Goal: Ask a question

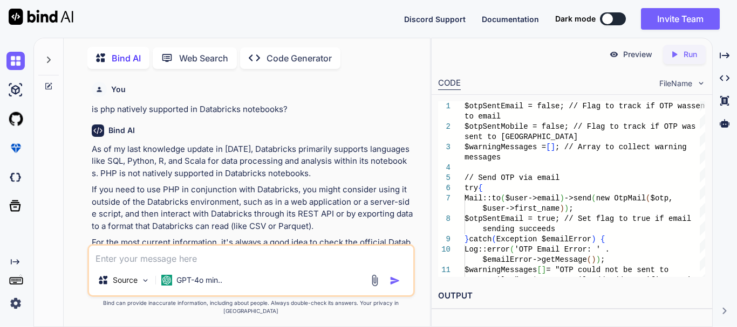
scroll to position [4068, 0]
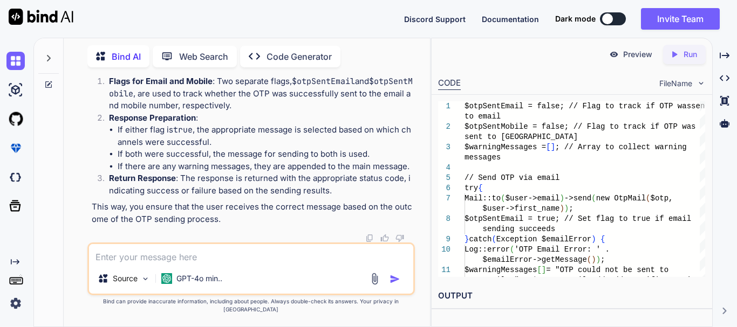
click at [216, 257] on textarea at bounding box center [251, 253] width 324 height 19
click at [129, 272] on div "Source GPT-4o min.." at bounding box center [250, 269] width 327 height 53
click at [130, 261] on textarea at bounding box center [251, 253] width 324 height 19
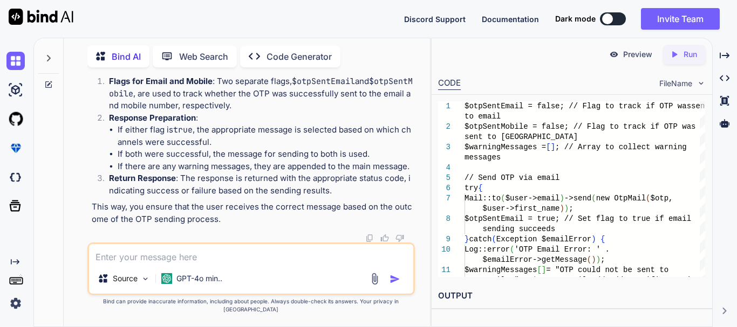
click at [130, 261] on textarea at bounding box center [251, 253] width 324 height 19
click at [180, 264] on textarea at bounding box center [251, 253] width 324 height 19
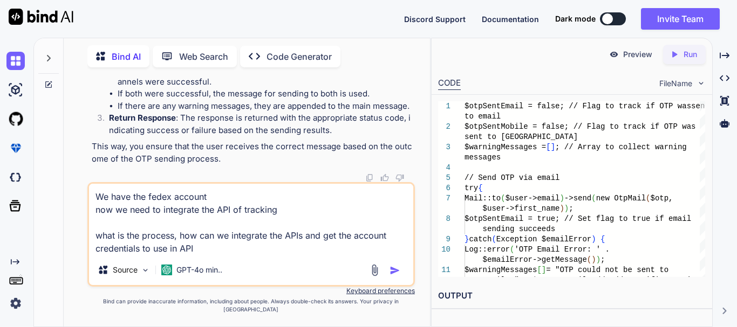
type textarea "We have the fedex account now we need to integrate the API of tracking what is …"
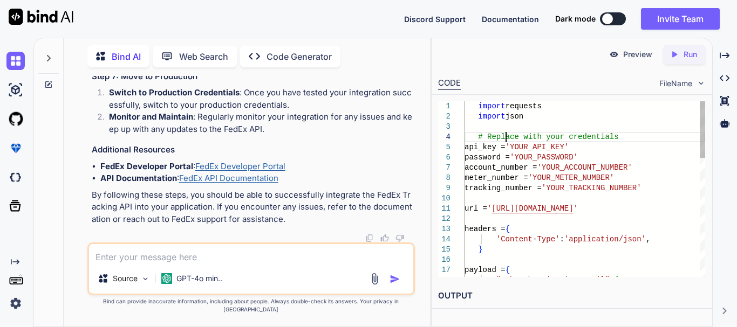
scroll to position [0, 0]
drag, startPoint x: 506, startPoint y: 137, endPoint x: 592, endPoint y: 135, distance: 85.8
drag, startPoint x: 155, startPoint y: 142, endPoint x: 262, endPoint y: 143, distance: 106.8
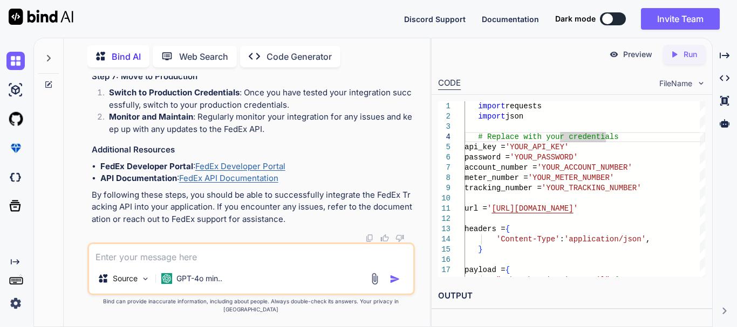
drag, startPoint x: 141, startPoint y: 172, endPoint x: 173, endPoint y: 171, distance: 31.8
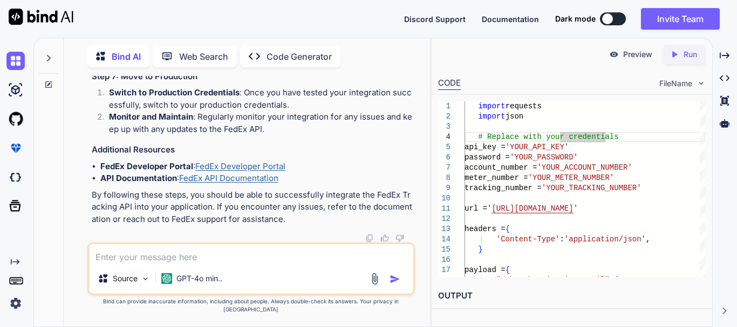
drag, startPoint x: 120, startPoint y: 190, endPoint x: 174, endPoint y: 193, distance: 53.5
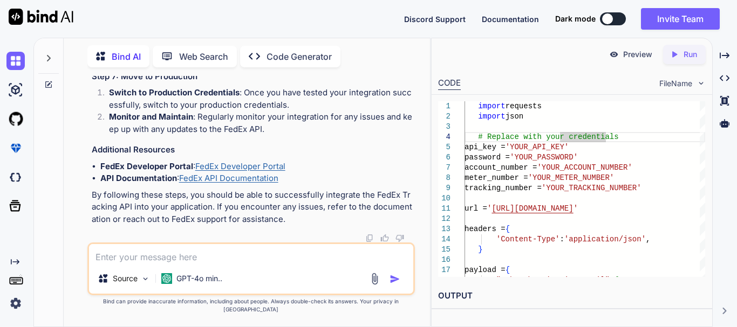
scroll to position [5374, 0]
drag, startPoint x: 115, startPoint y: 207, endPoint x: 239, endPoint y: 204, distance: 124.6
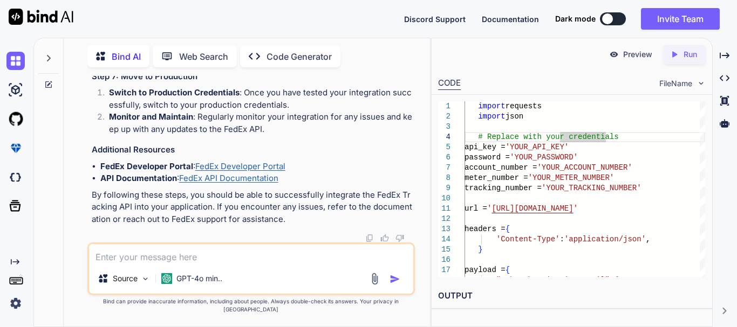
drag, startPoint x: 119, startPoint y: 175, endPoint x: 183, endPoint y: 175, distance: 64.2
click at [141, 264] on textarea at bounding box center [251, 253] width 324 height 19
type textarea "Can we integrate the APIs without creating developer account?"
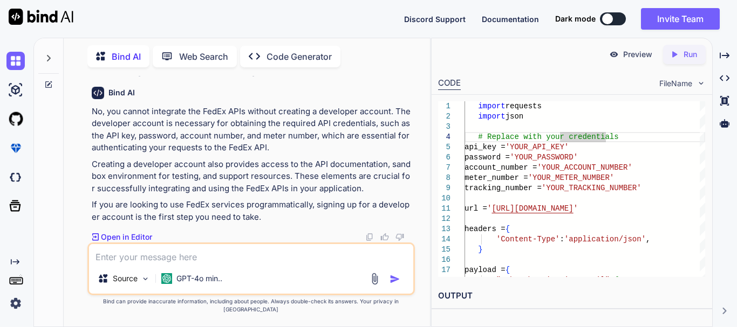
scroll to position [6535, 0]
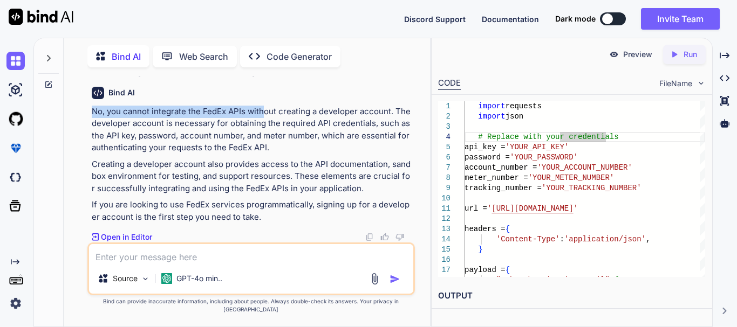
drag, startPoint x: 93, startPoint y: 120, endPoint x: 263, endPoint y: 122, distance: 170.5
click at [263, 122] on p "No, you cannot integrate the FedEx APIs without creating a developer account. T…" at bounding box center [252, 130] width 321 height 49
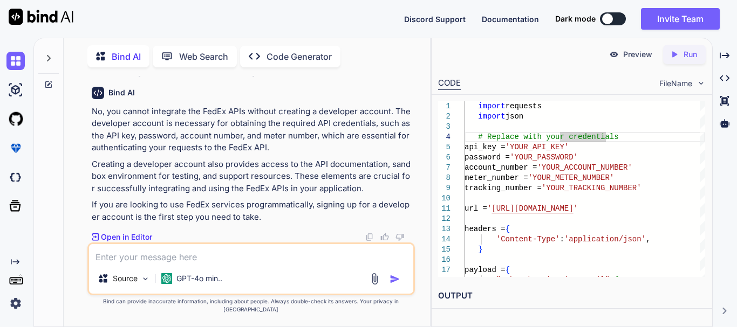
click at [287, 145] on p "No, you cannot integrate the FedEx APIs without creating a developer account. T…" at bounding box center [252, 130] width 321 height 49
click at [289, 145] on p "No, you cannot integrate the FedEx APIs without creating a developer account. T…" at bounding box center [252, 130] width 321 height 49
click at [153, 163] on div "No, you cannot integrate the FedEx APIs without creating a developer account. T…" at bounding box center [252, 165] width 321 height 118
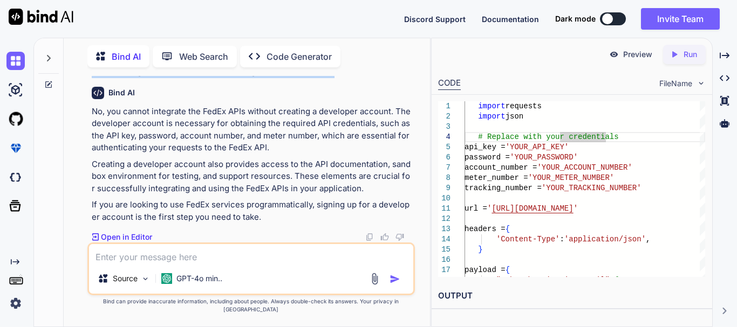
drag, startPoint x: 94, startPoint y: 135, endPoint x: 358, endPoint y: 133, distance: 263.8
click at [358, 78] on p "Can we integrate the APIs without creating developer account?" at bounding box center [252, 72] width 321 height 12
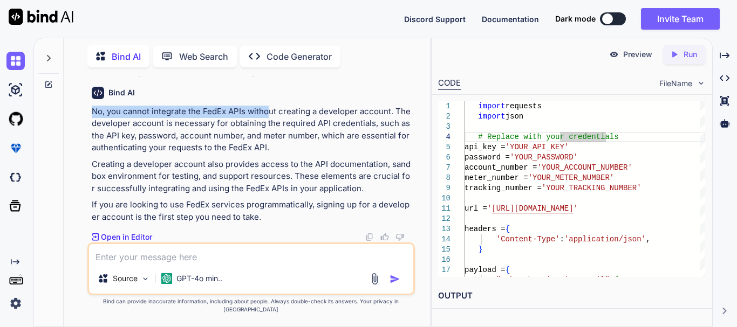
drag, startPoint x: 92, startPoint y: 176, endPoint x: 271, endPoint y: 174, distance: 178.5
click at [271, 154] on p "No, you cannot integrate the FedEx APIs without creating a developer account. T…" at bounding box center [252, 130] width 321 height 49
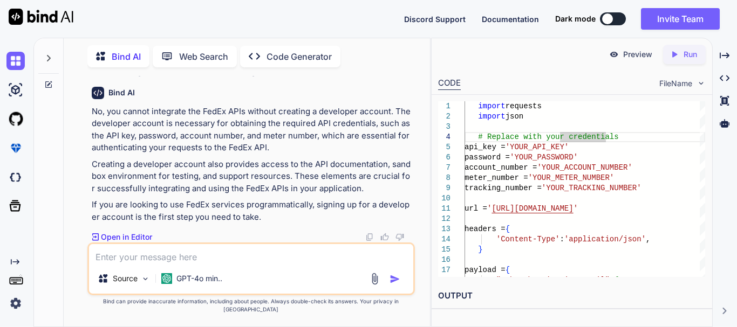
click at [271, 154] on p "No, you cannot integrate the FedEx APIs without creating a developer account. T…" at bounding box center [252, 130] width 321 height 49
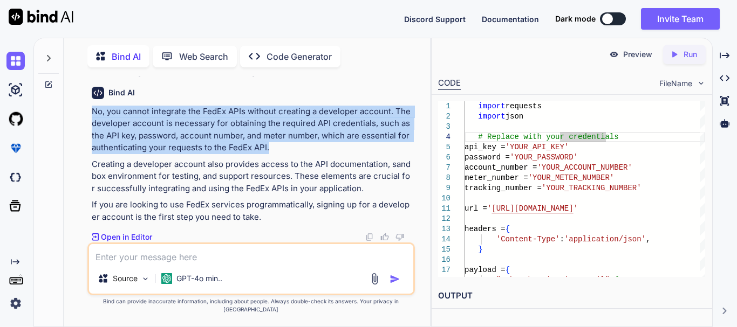
drag, startPoint x: 267, startPoint y: 155, endPoint x: 92, endPoint y: 121, distance: 178.5
click at [92, 121] on p "No, you cannot integrate the FedEx APIs without creating a developer account. T…" at bounding box center [252, 130] width 321 height 49
click at [262, 135] on p "No, you cannot integrate the FedEx APIs without creating a developer account. T…" at bounding box center [252, 130] width 321 height 49
drag, startPoint x: 271, startPoint y: 155, endPoint x: 93, endPoint y: 120, distance: 180.8
click at [93, 120] on p "No, you cannot integrate the FedEx APIs without creating a developer account. T…" at bounding box center [252, 130] width 321 height 49
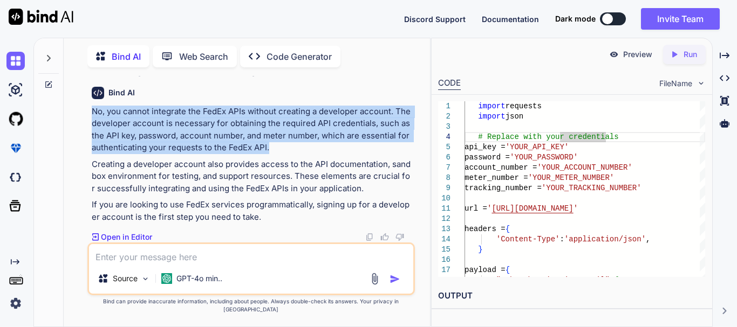
click at [93, 120] on p "No, you cannot integrate the FedEx APIs without creating a developer account. T…" at bounding box center [252, 130] width 321 height 49
drag, startPoint x: 92, startPoint y: 120, endPoint x: 264, endPoint y: 159, distance: 176.0
click at [264, 154] on p "No, you cannot integrate the FedEx APIs without creating a developer account. T…" at bounding box center [252, 130] width 321 height 49
click at [265, 154] on p "No, you cannot integrate the FedEx APIs without creating a developer account. T…" at bounding box center [252, 130] width 321 height 49
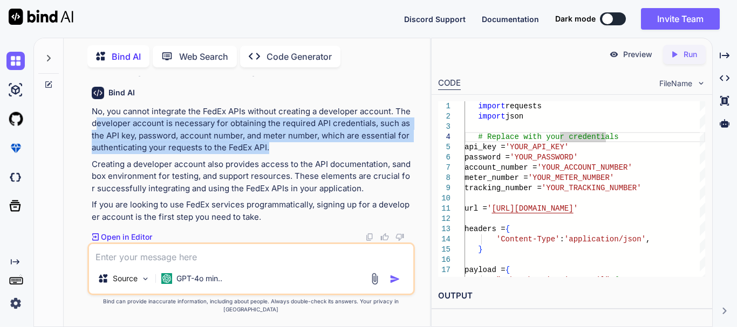
drag, startPoint x: 265, startPoint y: 157, endPoint x: 98, endPoint y: 131, distance: 169.3
click at [98, 131] on p "No, you cannot integrate the FedEx APIs without creating a developer account. T…" at bounding box center [252, 130] width 321 height 49
click at [325, 148] on p "No, you cannot integrate the FedEx APIs without creating a developer account. T…" at bounding box center [252, 130] width 321 height 49
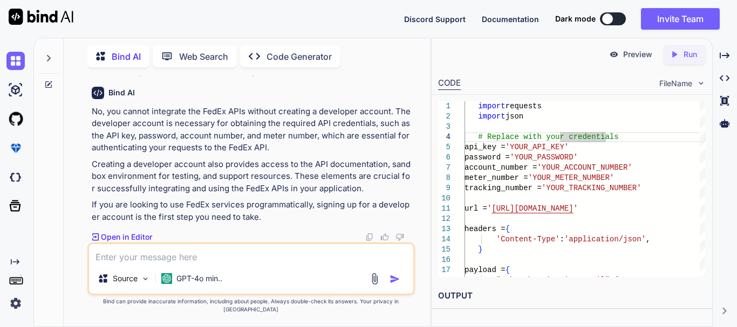
click at [333, 121] on p "No, you cannot integrate the FedEx APIs without creating a developer account. T…" at bounding box center [252, 130] width 321 height 49
click at [158, 122] on p "No, you cannot integrate the FedEx APIs without creating a developer account. T…" at bounding box center [252, 130] width 321 height 49
click at [255, 172] on p "Creating a developer account also provides access to the API documentation, san…" at bounding box center [252, 177] width 321 height 37
